Goal: Task Accomplishment & Management: Manage account settings

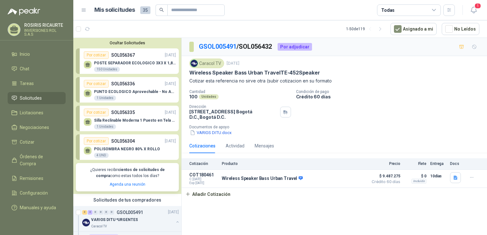
click at [127, 68] on div "POSTE SEPARADOR ECOLOGICO 3X3 X 1,80 CUADRADO 150 Unidades" at bounding box center [135, 66] width 82 height 11
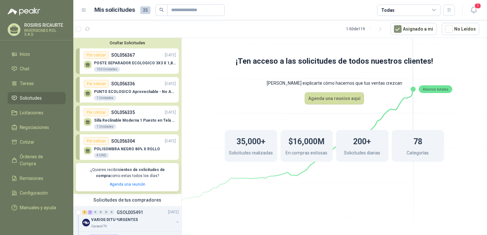
click at [128, 96] on div "PUNTO ECOLOGICO Aprovechable - No Aprovechable 20Litros Blanco - Negro 1 Unidad…" at bounding box center [135, 95] width 82 height 11
click at [127, 129] on div "Silla Reclinable Moderna 1 Puesto en Tela Mecánica Praxis Elite Living 1 Unidad…" at bounding box center [135, 123] width 82 height 11
click at [125, 156] on div "POLISOMBRA NEGRO 80% X ROLLO 4 UND" at bounding box center [127, 152] width 66 height 11
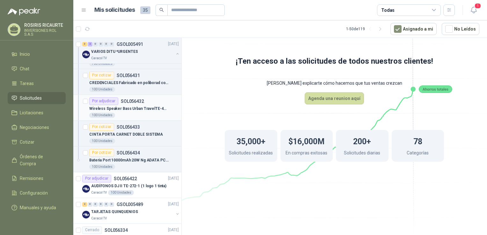
scroll to position [223, 0]
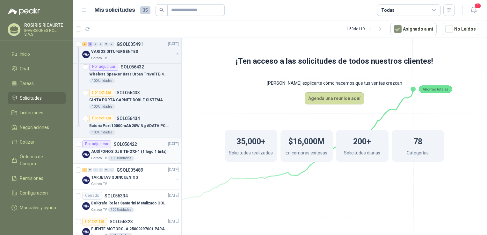
click at [141, 156] on div "Caracol TV 100 Unidades" at bounding box center [135, 158] width 88 height 5
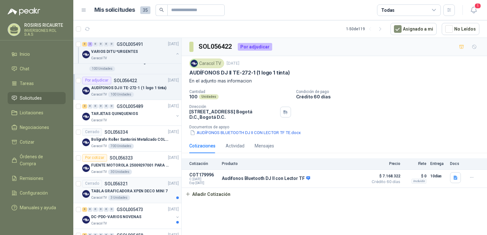
scroll to position [319, 0]
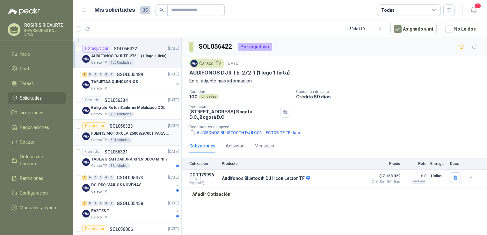
click at [139, 138] on div "Caracol TV 30 Unidades" at bounding box center [135, 140] width 88 height 5
